Goal: Communication & Community: Connect with others

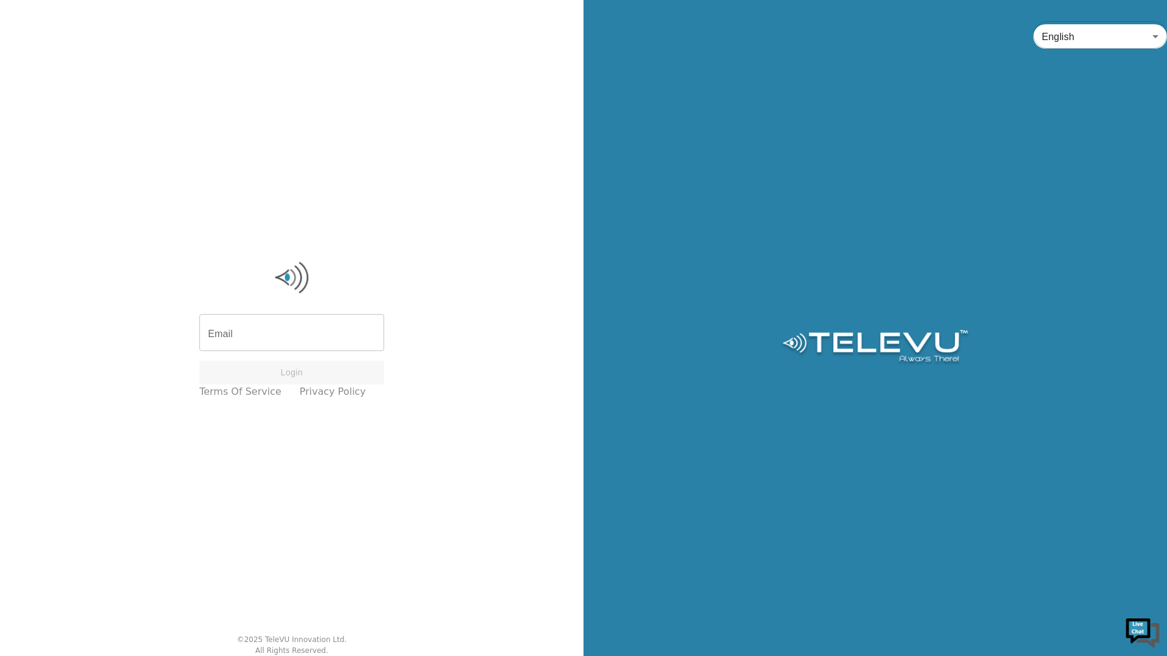
click at [345, 333] on input "Email" at bounding box center [291, 334] width 185 height 34
type input "station+ascend2@televu.ca"
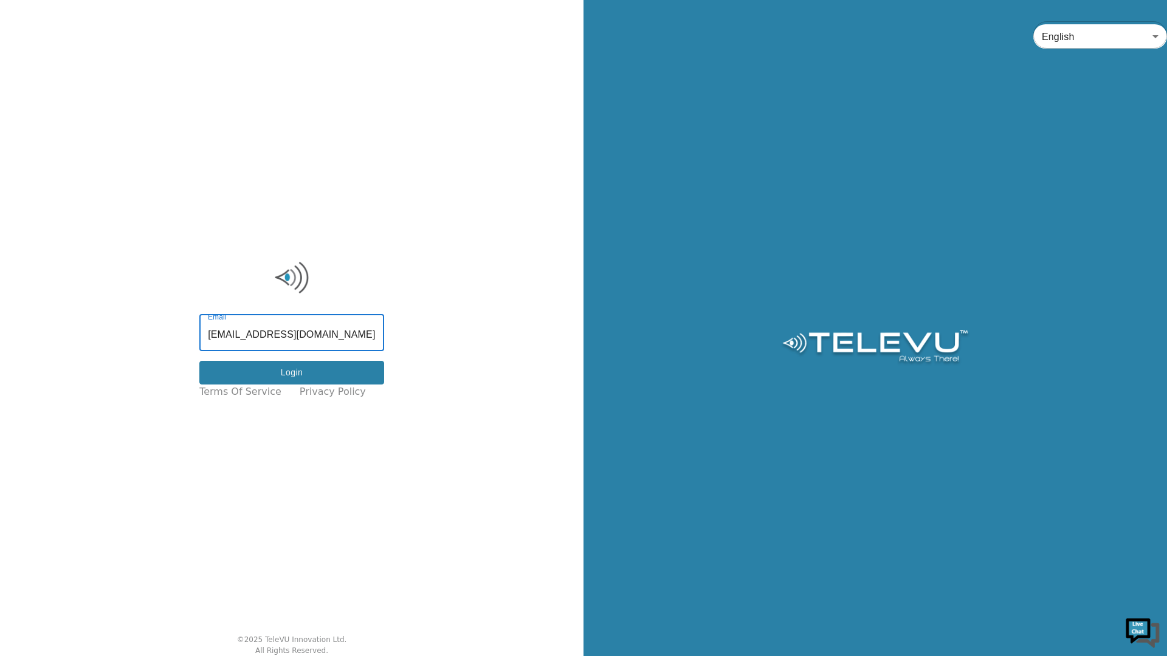
click at [276, 377] on button "Login" at bounding box center [291, 373] width 185 height 24
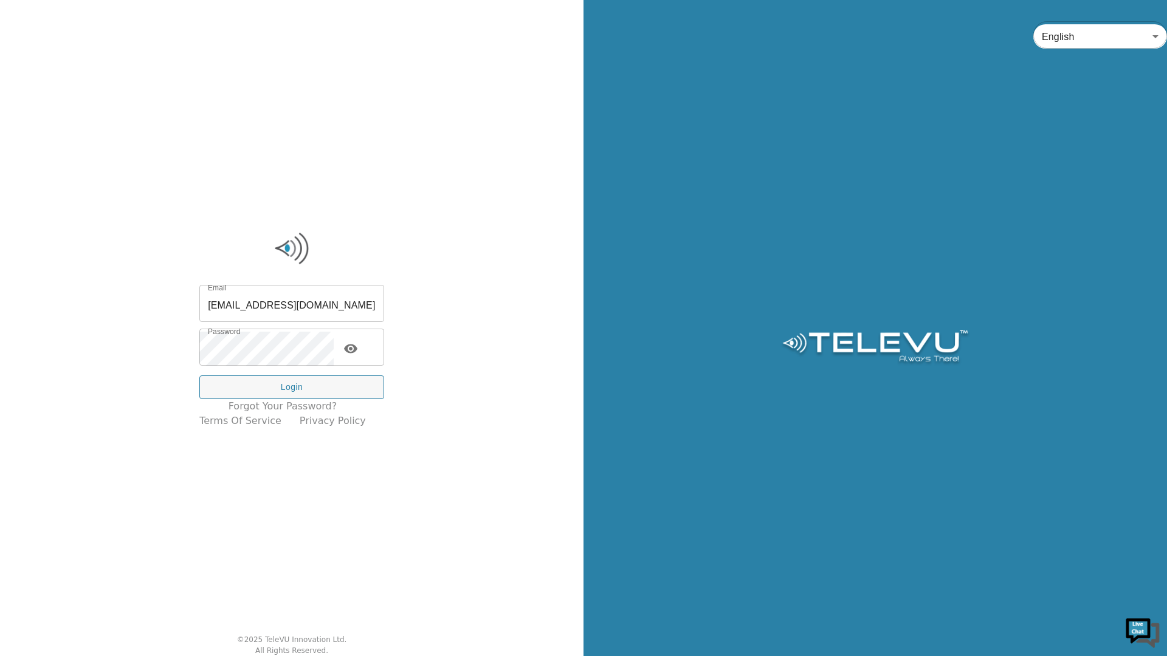
click at [346, 388] on button "Login" at bounding box center [291, 388] width 185 height 24
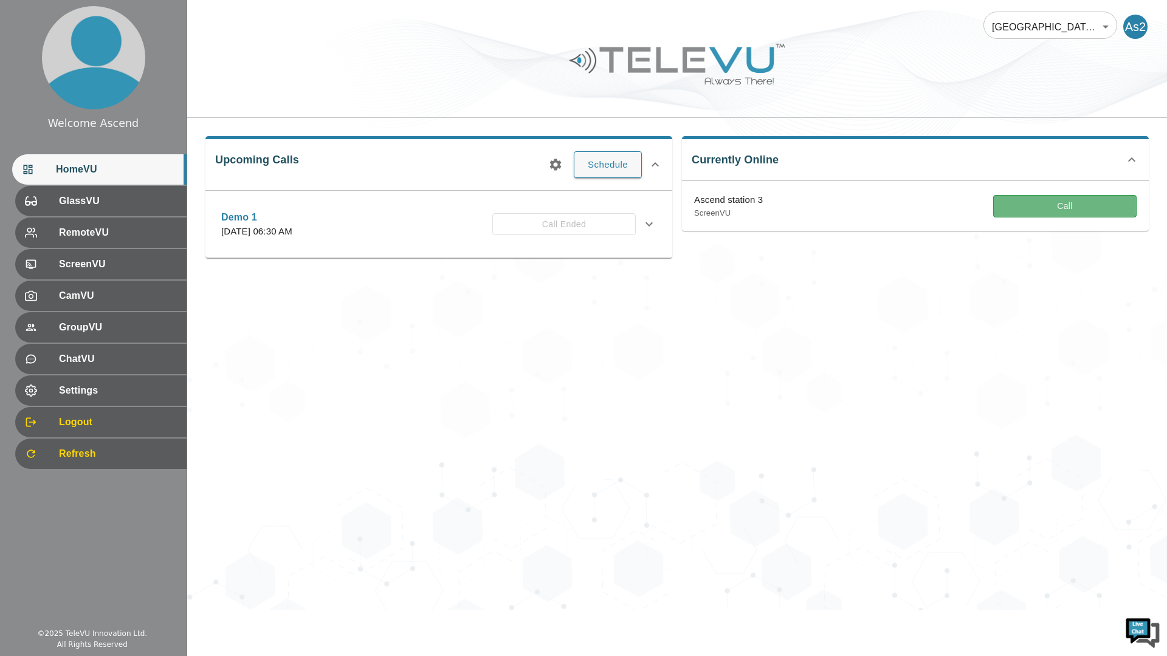
click at [1101, 203] on button "Call" at bounding box center [1064, 206] width 143 height 22
